Goal: Task Accomplishment & Management: Use online tool/utility

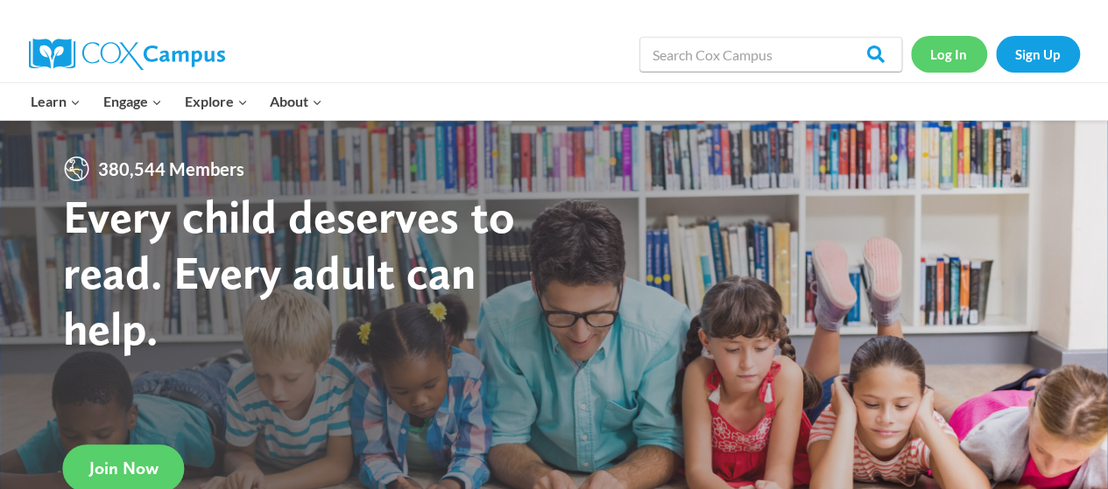
click at [954, 54] on link "Log In" at bounding box center [949, 54] width 76 height 36
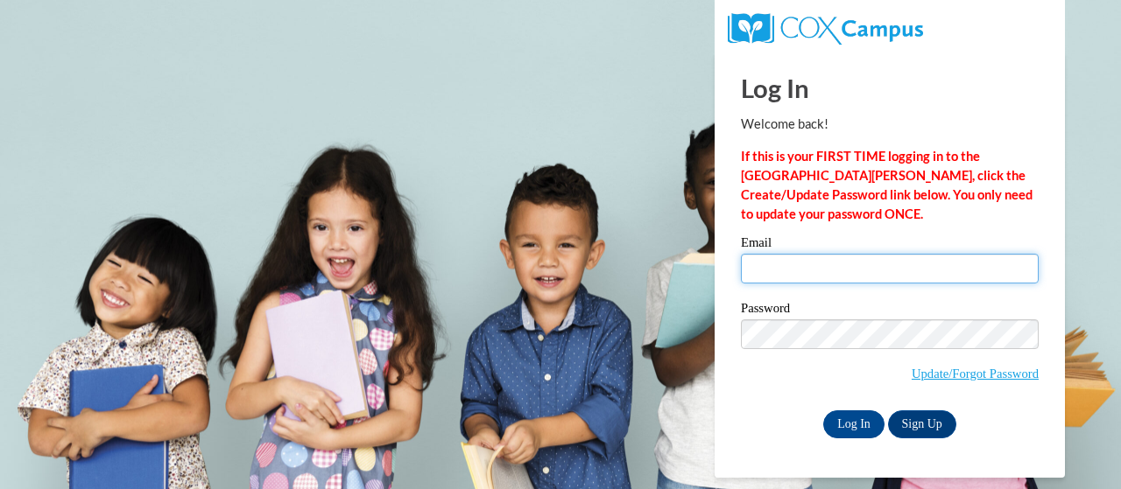
click at [889, 278] on input "Email" at bounding box center [890, 269] width 298 height 30
type input "blum.ama@bristol.k12.wi.us"
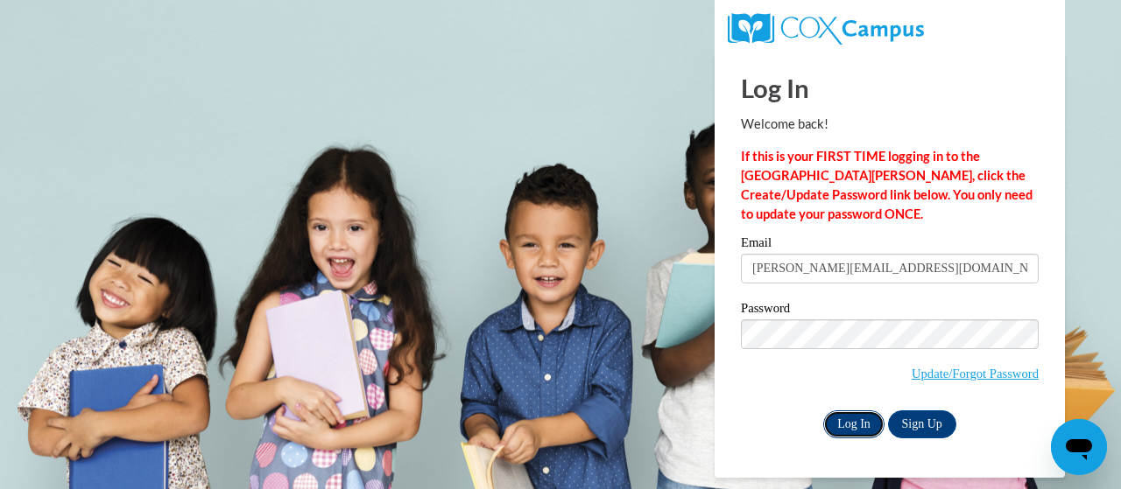
click at [855, 414] on input "Log In" at bounding box center [853, 425] width 61 height 28
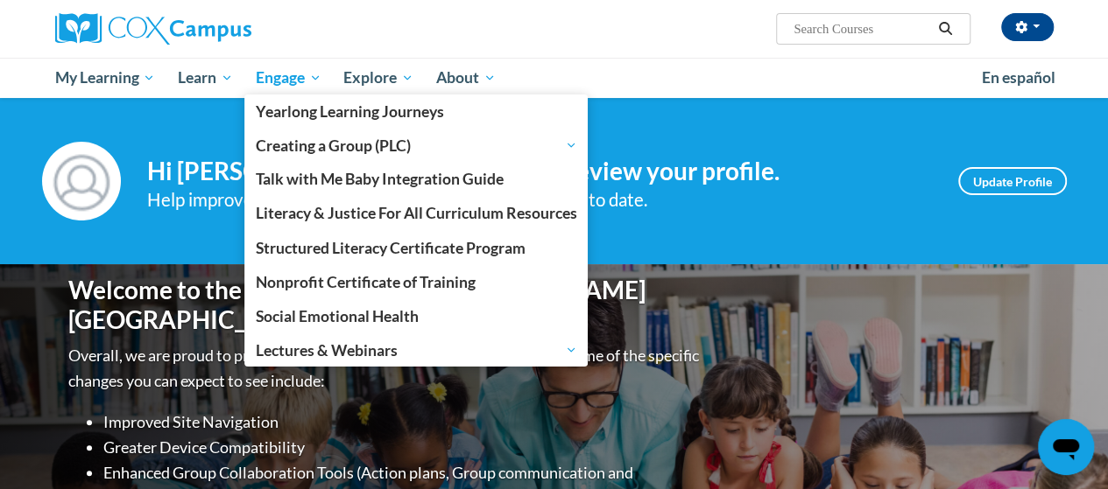
click at [322, 67] on link "Engage" at bounding box center [288, 78] width 88 height 40
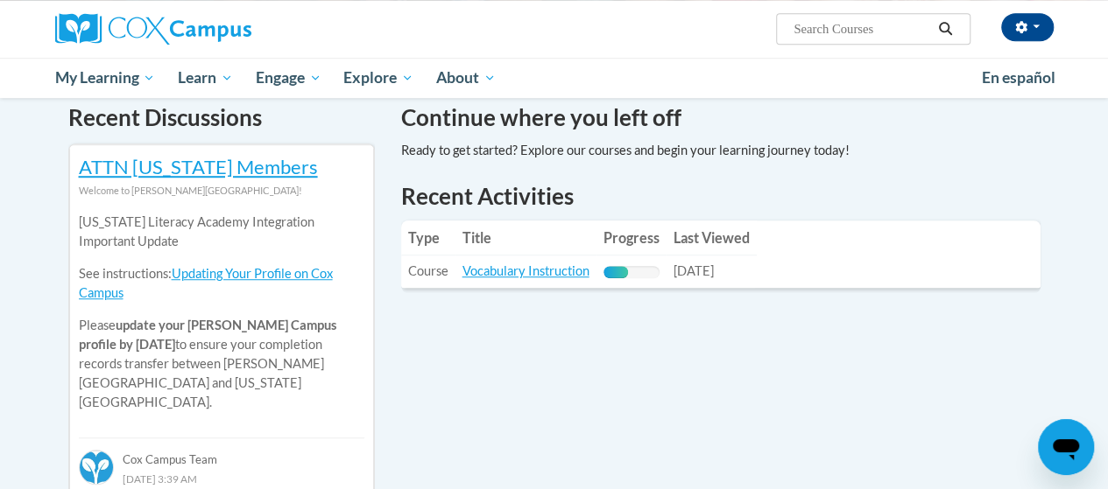
scroll to position [538, 0]
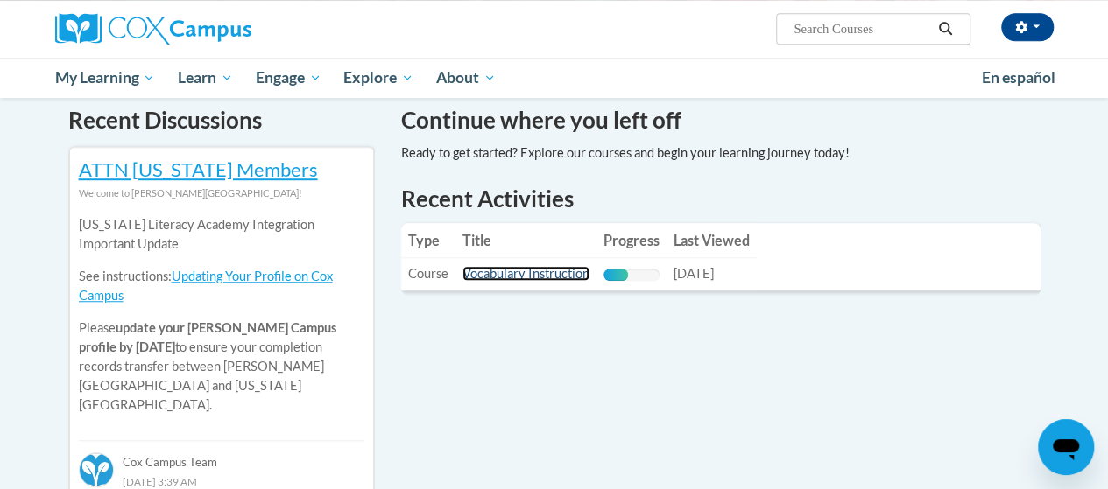
click at [515, 270] on link "Vocabulary Instruction" at bounding box center [525, 273] width 127 height 15
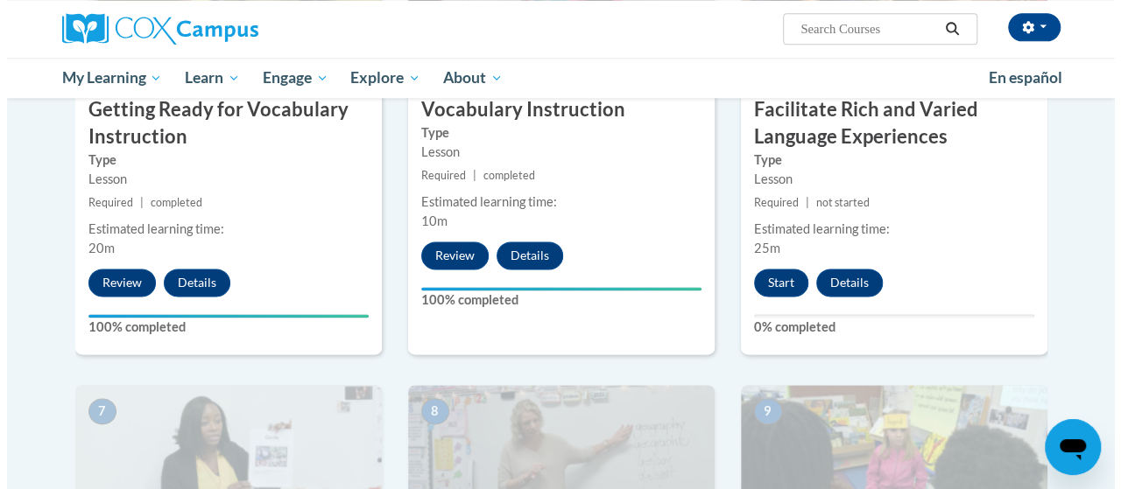
scroll to position [1028, 0]
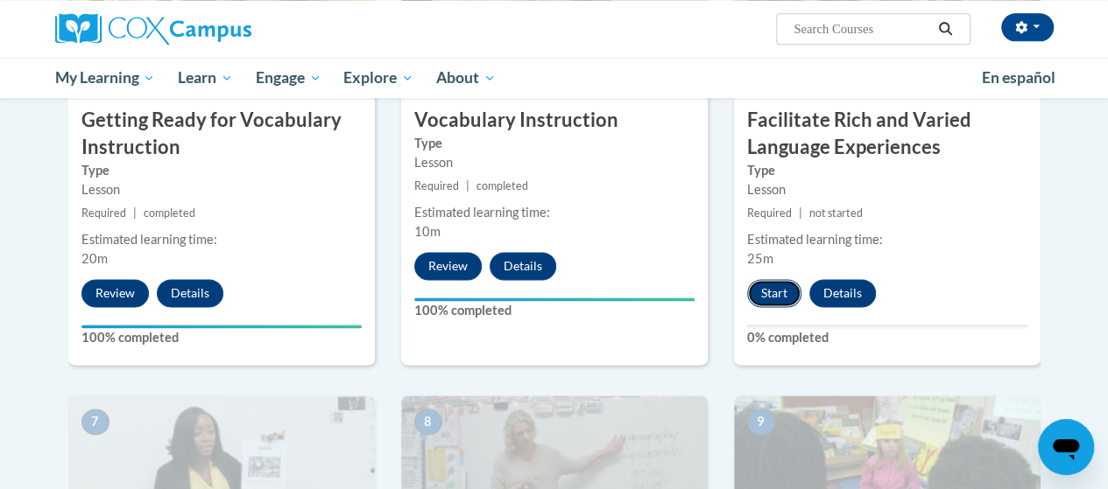
click at [774, 292] on button "Start" at bounding box center [774, 293] width 54 height 28
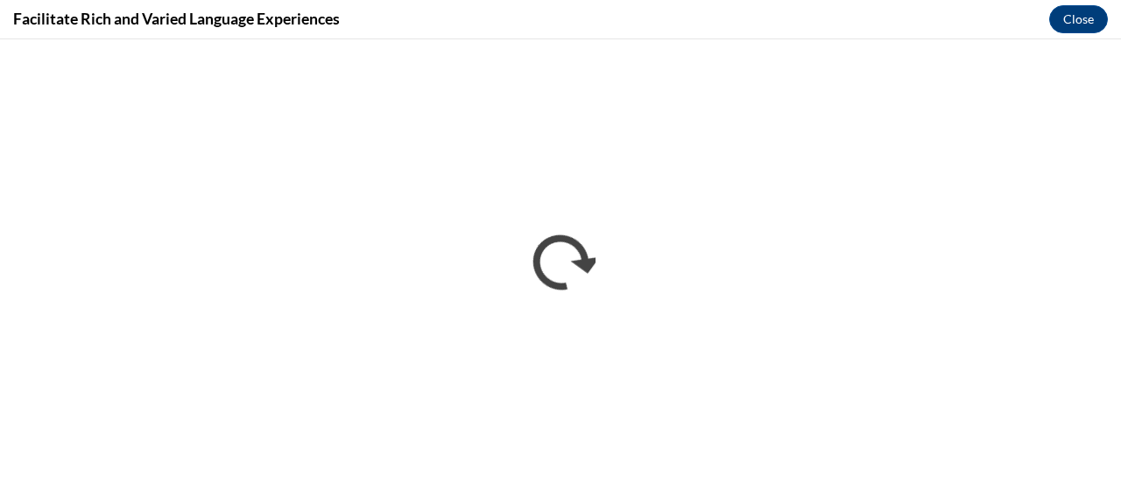
scroll to position [0, 0]
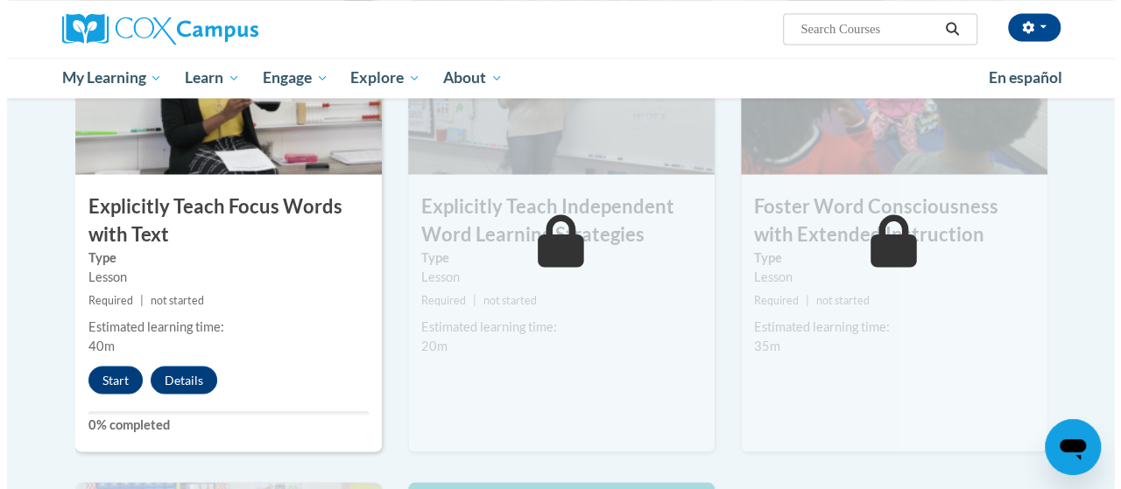
scroll to position [1418, 0]
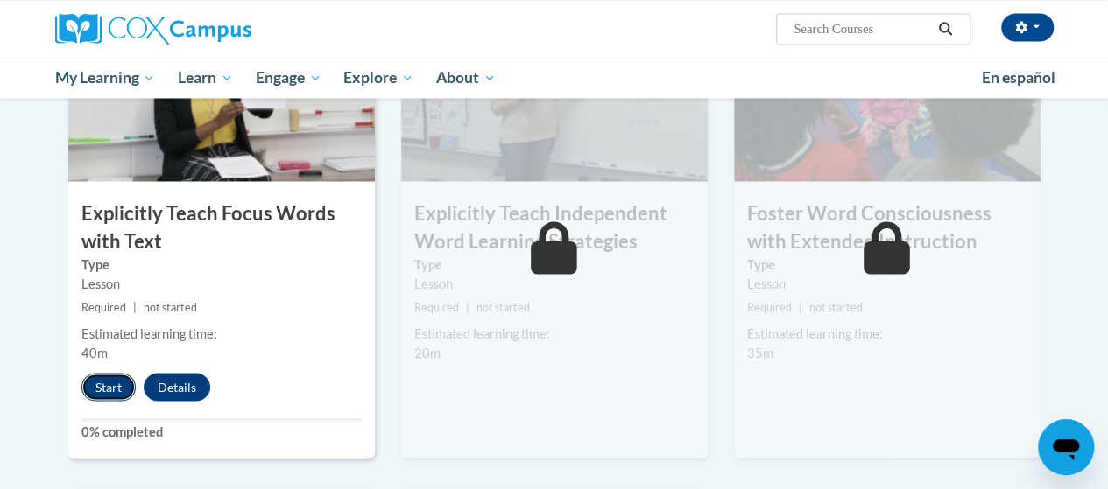
click at [116, 388] on button "Start" at bounding box center [108, 387] width 54 height 28
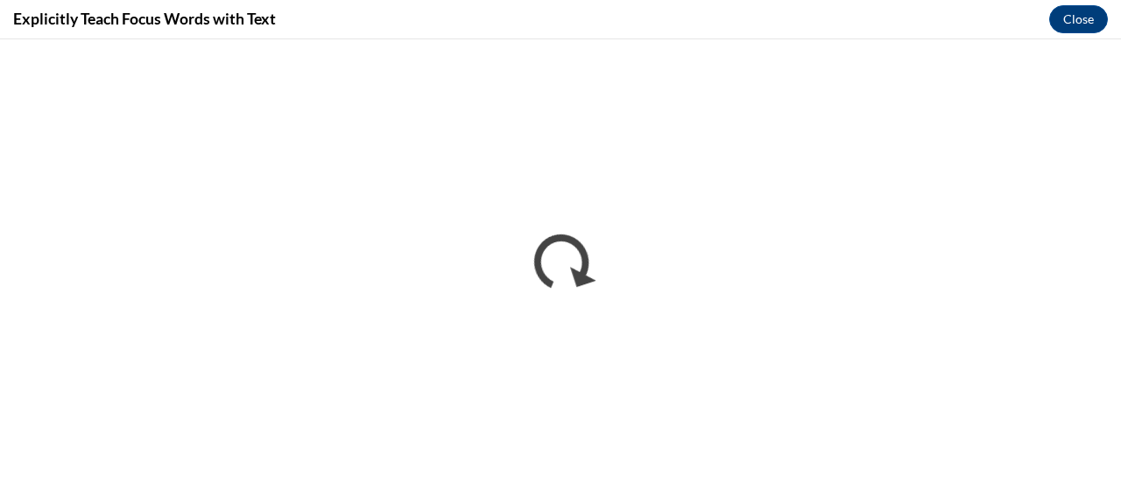
scroll to position [0, 0]
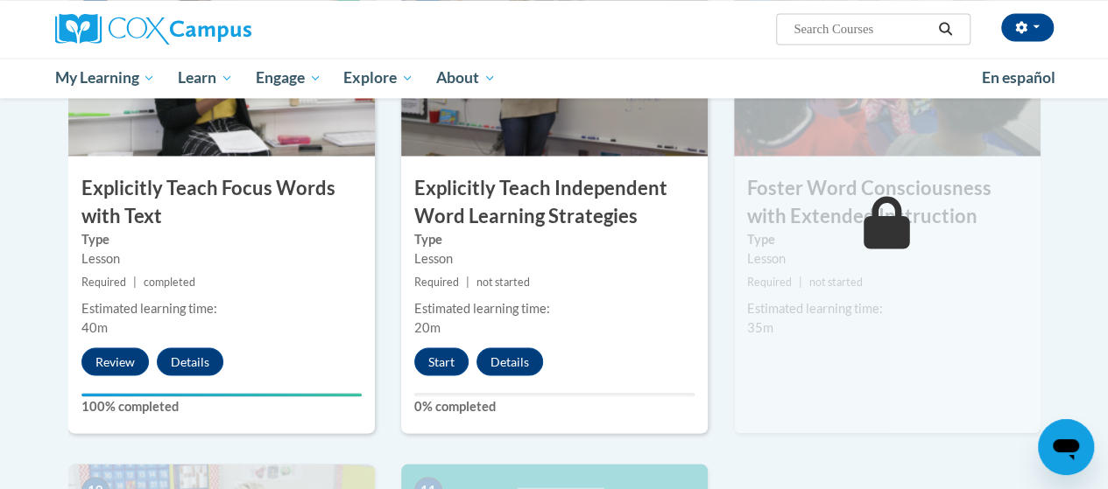
scroll to position [1425, 0]
